Goal: Information Seeking & Learning: Learn about a topic

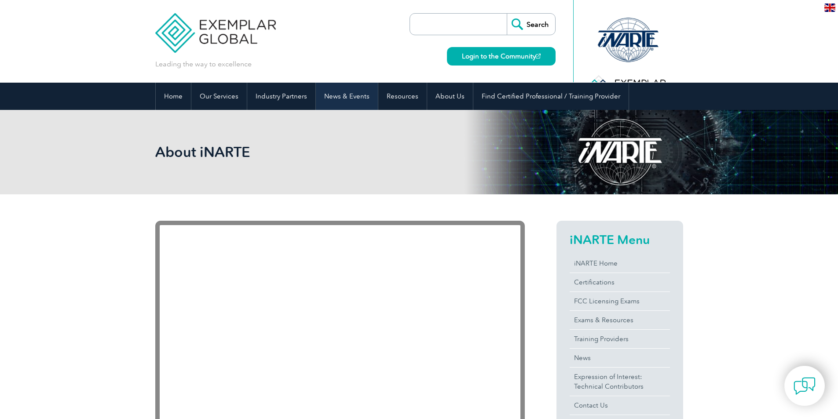
click at [353, 96] on link "News & Events" at bounding box center [347, 96] width 62 height 27
click at [352, 95] on link "News & Events" at bounding box center [347, 96] width 62 height 27
click at [349, 93] on link "News & Events" at bounding box center [347, 96] width 62 height 27
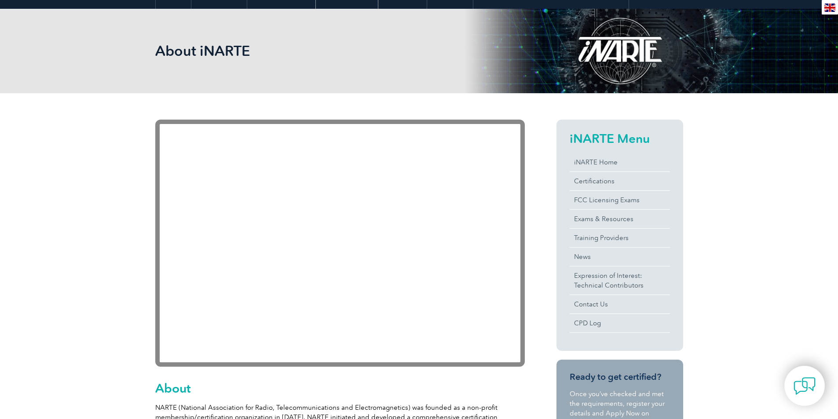
scroll to position [106, 0]
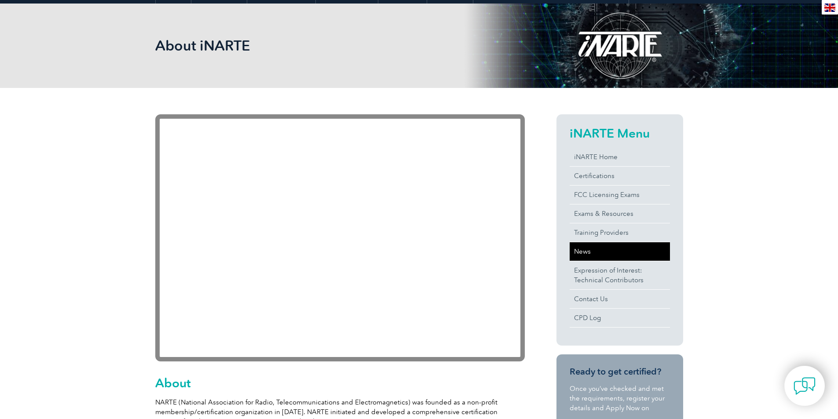
click at [600, 253] on link "News" at bounding box center [620, 251] width 100 height 18
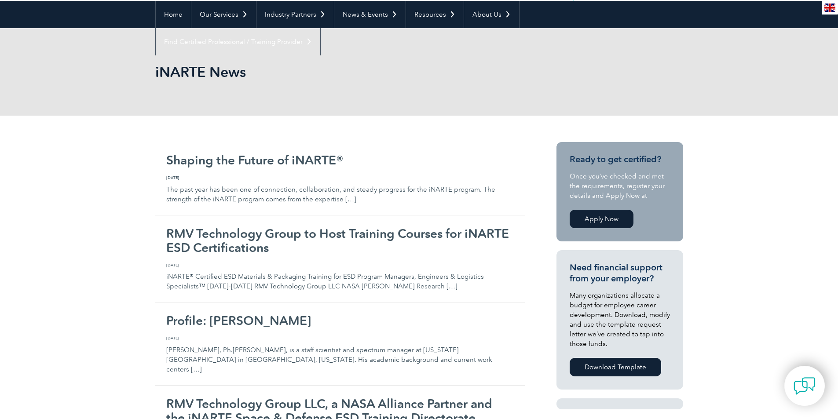
scroll to position [91, 0]
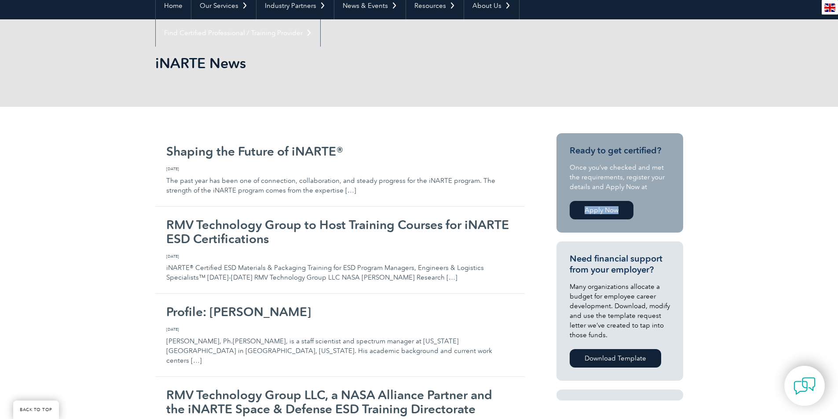
drag, startPoint x: 623, startPoint y: 198, endPoint x: 621, endPoint y: 204, distance: 7.0
click at [621, 204] on div "Ready to get certified? Once you’ve checked and met the requirements, register …" at bounding box center [620, 183] width 100 height 77
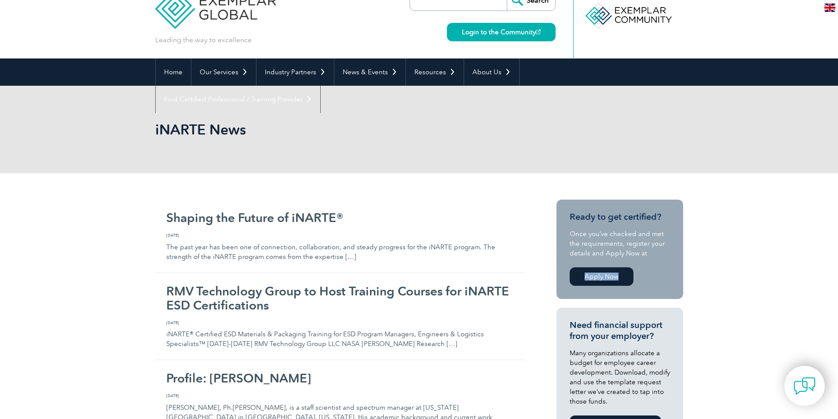
scroll to position [0, 0]
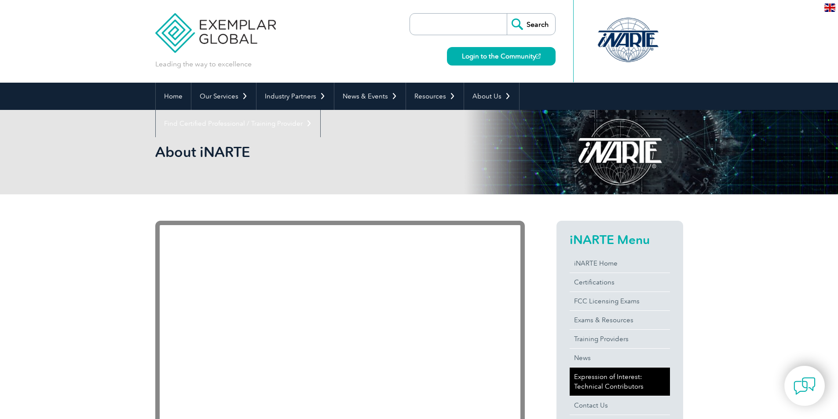
click at [611, 387] on link "Expression of Interest: Technical Contributors" at bounding box center [620, 382] width 100 height 28
